Goal: Complete application form

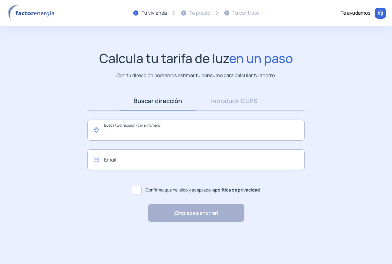
click at [152, 127] on input "text" at bounding box center [195, 130] width 217 height 21
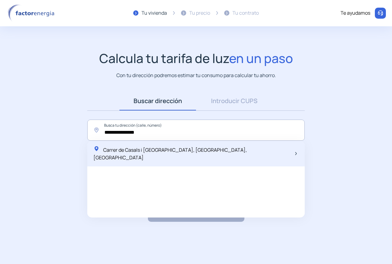
click at [140, 153] on div "Carrer de Casals i [GEOGRAPHIC_DATA], [GEOGRAPHIC_DATA], [GEOGRAPHIC_DATA]" at bounding box center [192, 154] width 199 height 16
type input "**********"
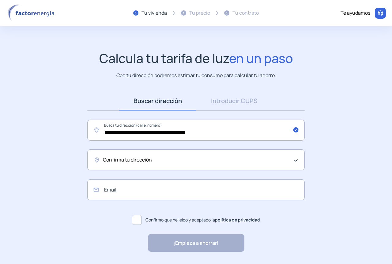
click at [140, 158] on span "Confirma tu dirección" at bounding box center [127, 160] width 49 height 8
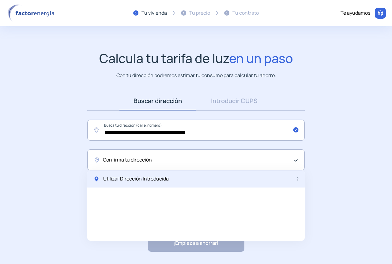
click at [135, 181] on span "Utilizar Dirección Introducida" at bounding box center [135, 179] width 65 height 8
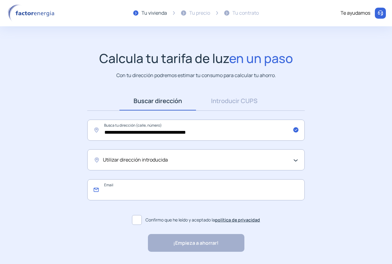
click at [127, 192] on input "email" at bounding box center [195, 189] width 217 height 21
type input "**********"
click at [143, 222] on label "Confirmo que he leído y aceptado la política de privacidad" at bounding box center [195, 220] width 217 height 15
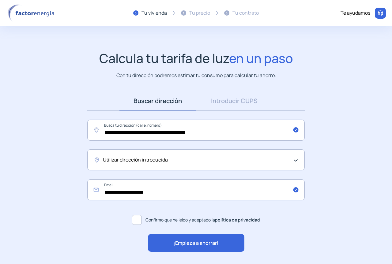
click at [196, 243] on span "¡Empieza a ahorrar!" at bounding box center [195, 243] width 45 height 8
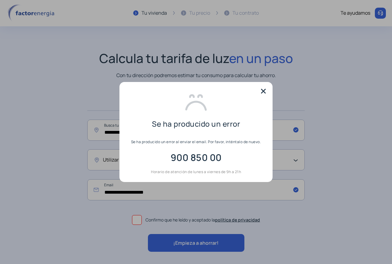
click at [264, 92] on img at bounding box center [263, 91] width 9 height 9
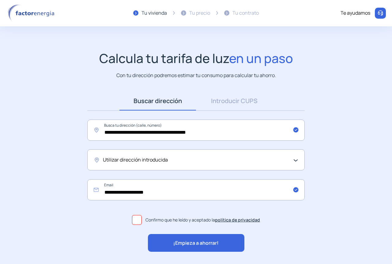
click at [39, 13] on img at bounding box center [32, 13] width 52 height 18
